Goal: Obtain resource: Download file/media

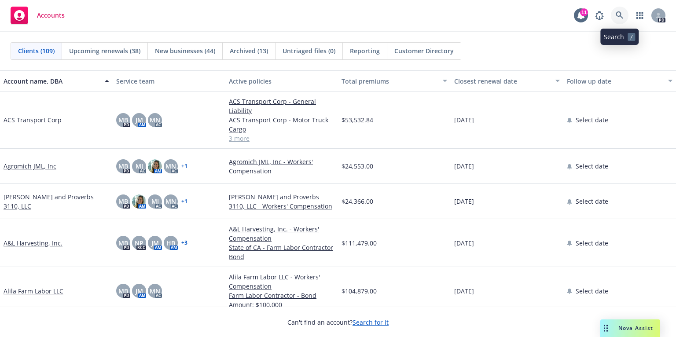
click at [621, 19] on icon at bounding box center [619, 15] width 8 height 8
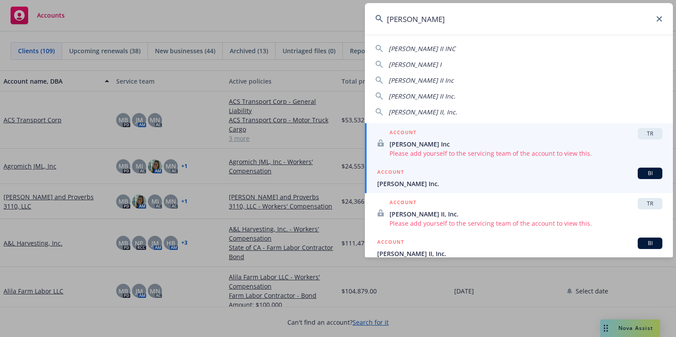
type input "sran"
click at [463, 173] on div "ACCOUNT BI" at bounding box center [519, 173] width 285 height 11
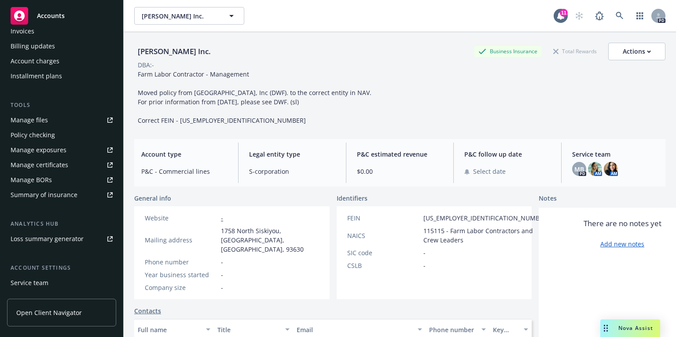
scroll to position [179, 0]
click at [43, 154] on div "Manage exposures" at bounding box center [39, 149] width 56 height 14
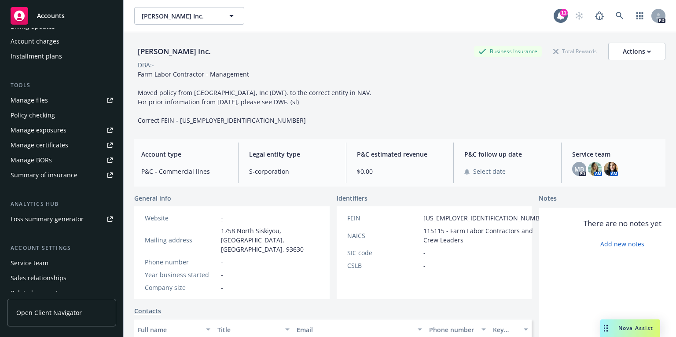
scroll to position [197, 0]
click at [44, 116] on div "Policy checking" at bounding box center [33, 116] width 44 height 14
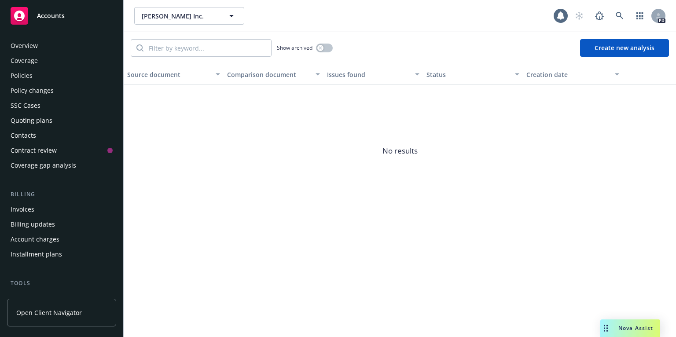
scroll to position [130, 0]
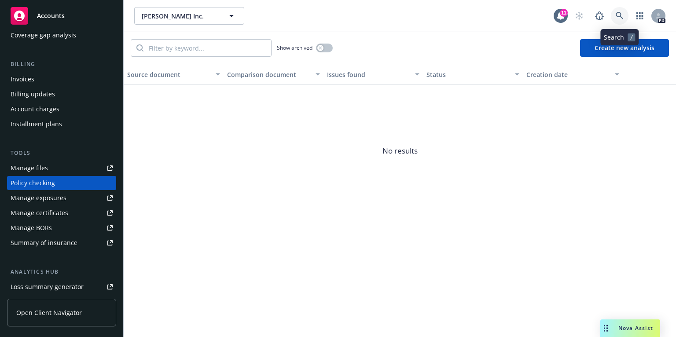
click at [616, 18] on icon at bounding box center [619, 16] width 8 height 8
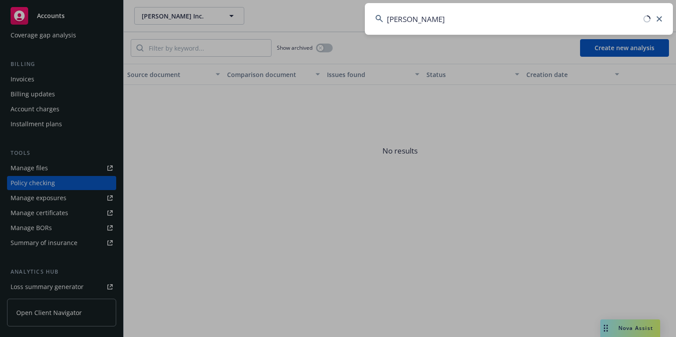
type input "diamond west"
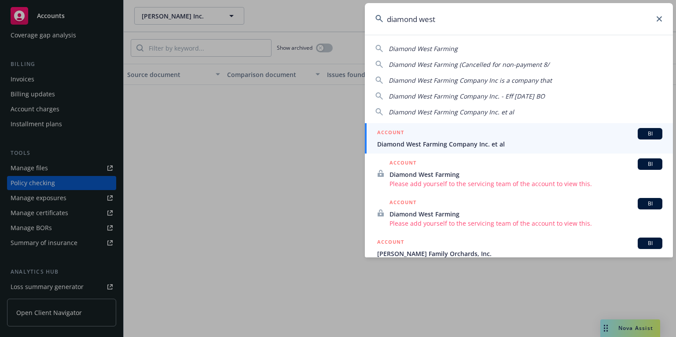
click at [479, 136] on div "ACCOUNT BI" at bounding box center [519, 133] width 285 height 11
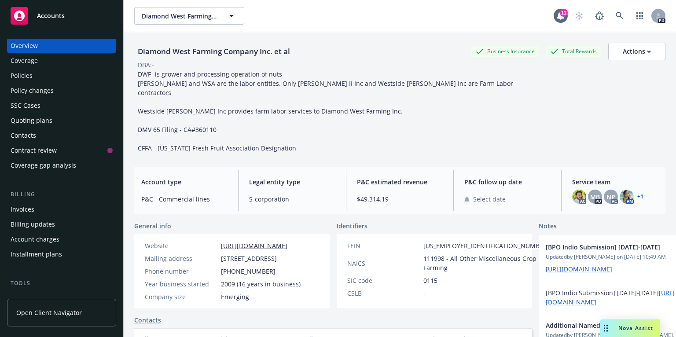
click at [23, 75] on div "Policies" at bounding box center [22, 76] width 22 height 14
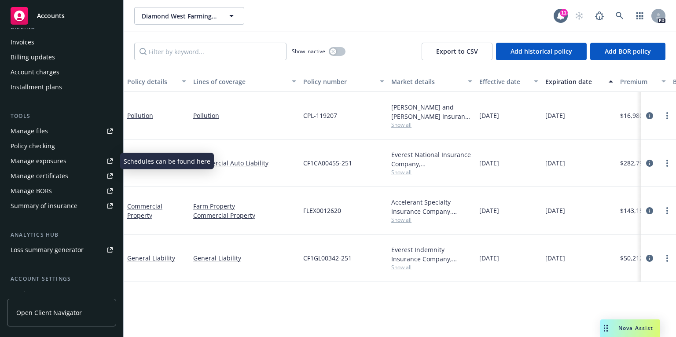
scroll to position [172, 0]
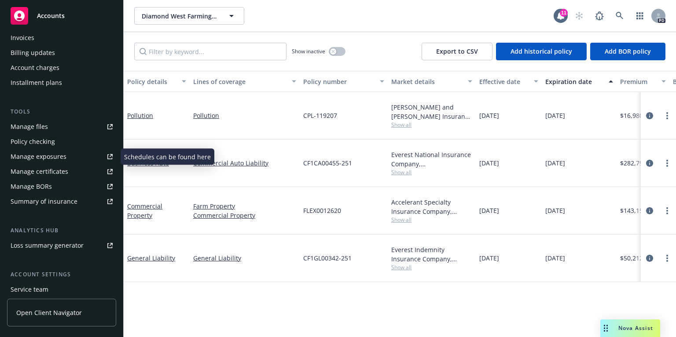
click at [56, 161] on div "Manage exposures" at bounding box center [39, 157] width 56 height 14
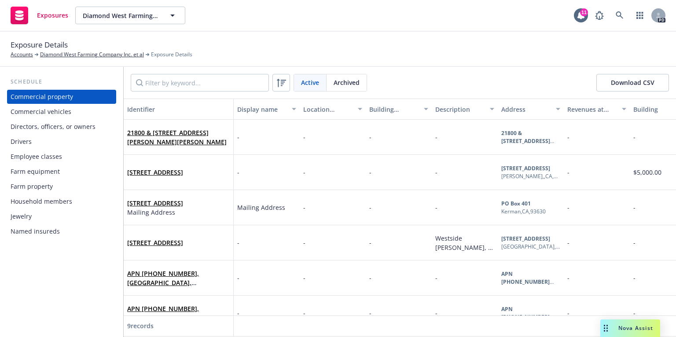
click at [55, 115] on div "Commercial vehicles" at bounding box center [41, 112] width 61 height 14
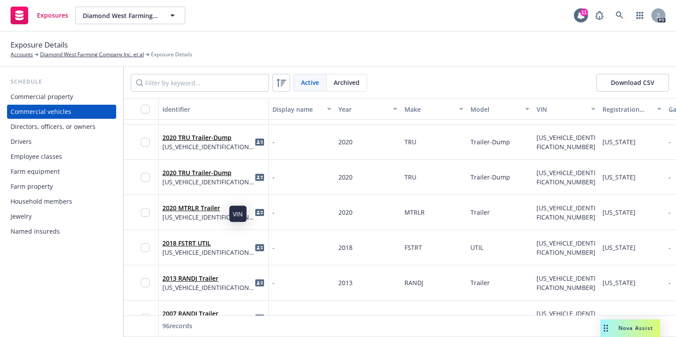
scroll to position [491, 0]
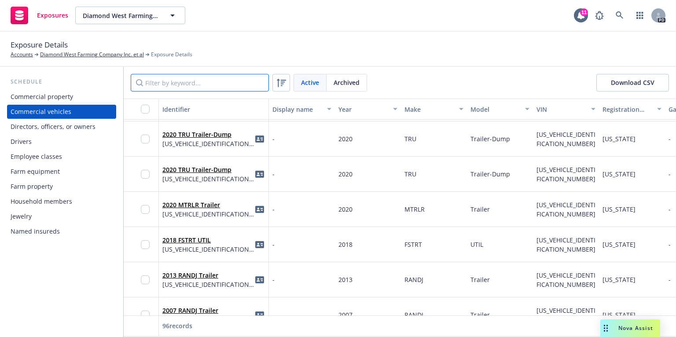
click at [181, 86] on input "Filter by keyword..." at bounding box center [200, 83] width 138 height 18
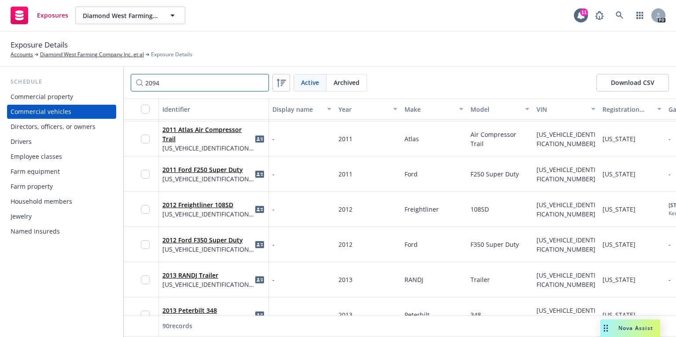
scroll to position [0, 0]
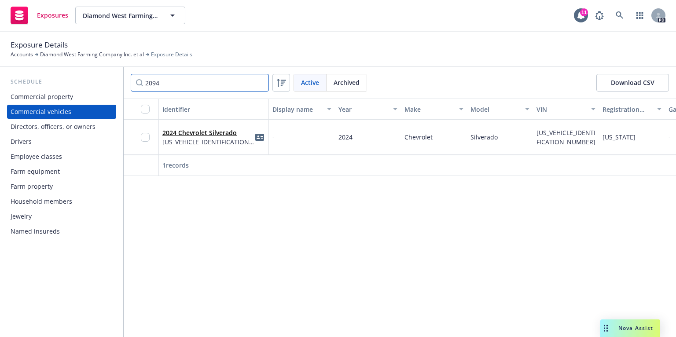
type input "2094"
click at [145, 139] on input "checkbox" at bounding box center [145, 137] width 9 height 9
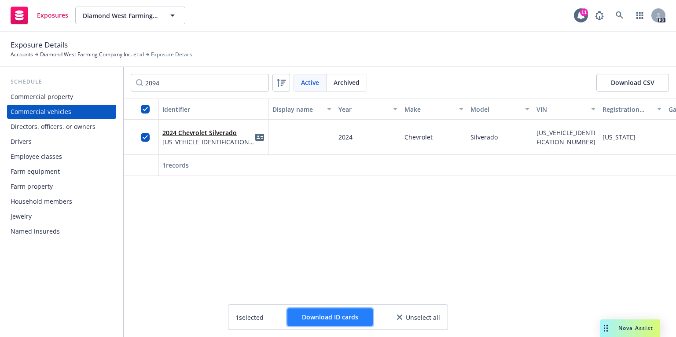
click at [343, 318] on span "Download ID cards" at bounding box center [330, 317] width 56 height 8
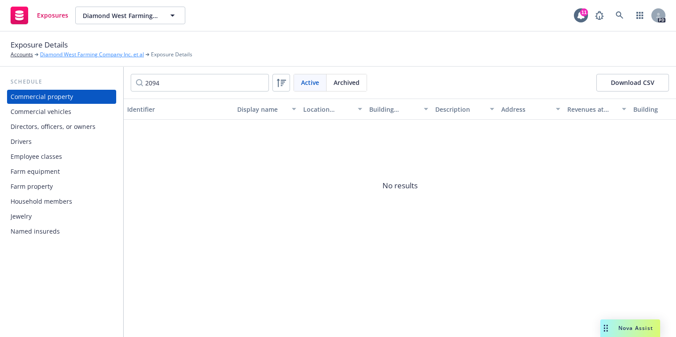
click at [82, 56] on link "Diamond West Farming Company Inc. et al" at bounding box center [92, 55] width 104 height 8
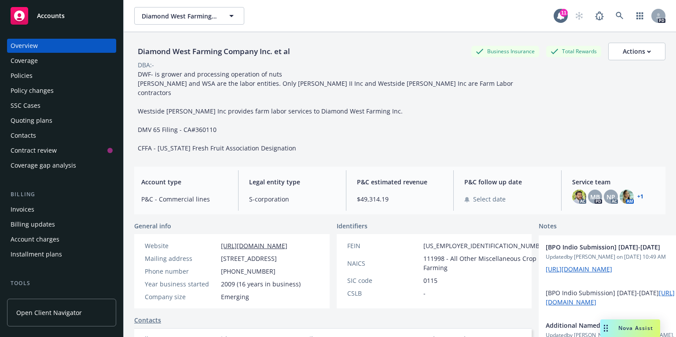
click at [29, 76] on div "Policies" at bounding box center [22, 76] width 22 height 14
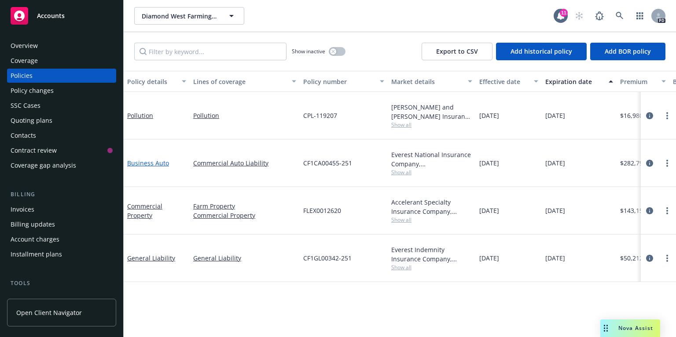
click at [143, 165] on link "Business Auto" at bounding box center [148, 163] width 42 height 8
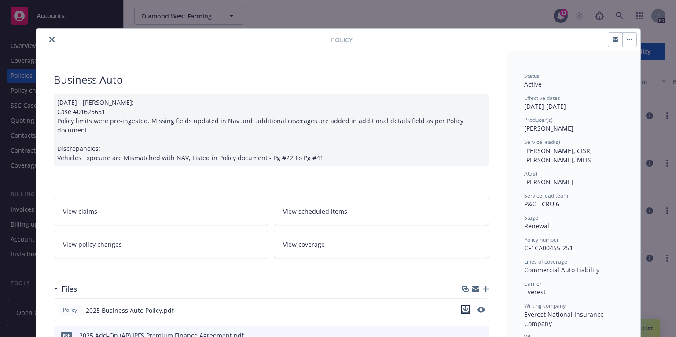
click at [467, 306] on icon "download file" at bounding box center [465, 309] width 7 height 7
